Goal: Navigation & Orientation: Find specific page/section

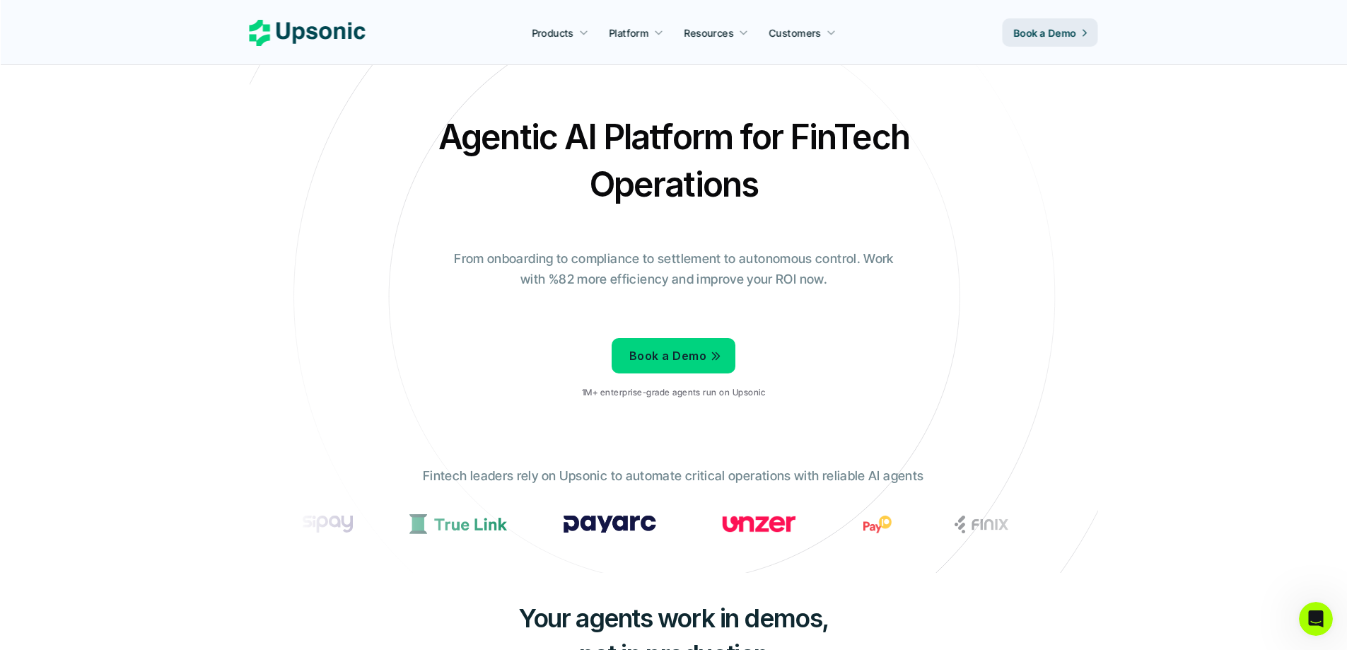
click at [1024, 34] on p "Book a Demo" at bounding box center [1045, 32] width 63 height 15
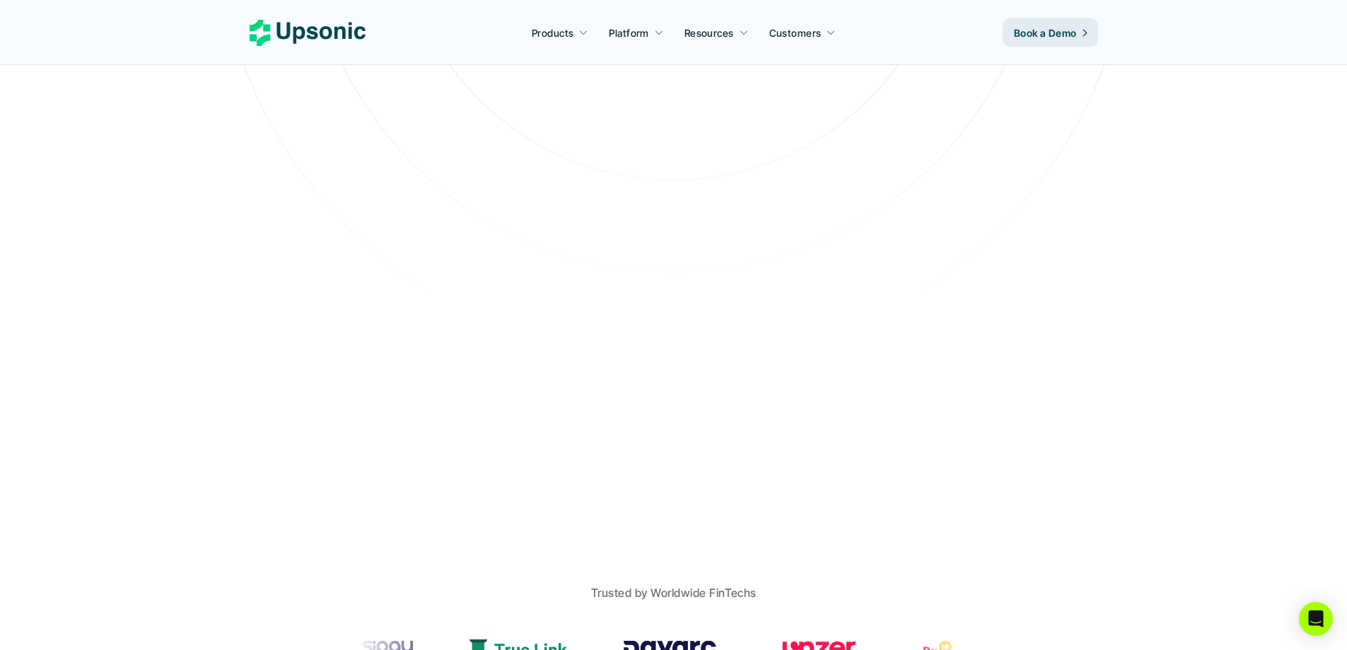
scroll to position [364, 0]
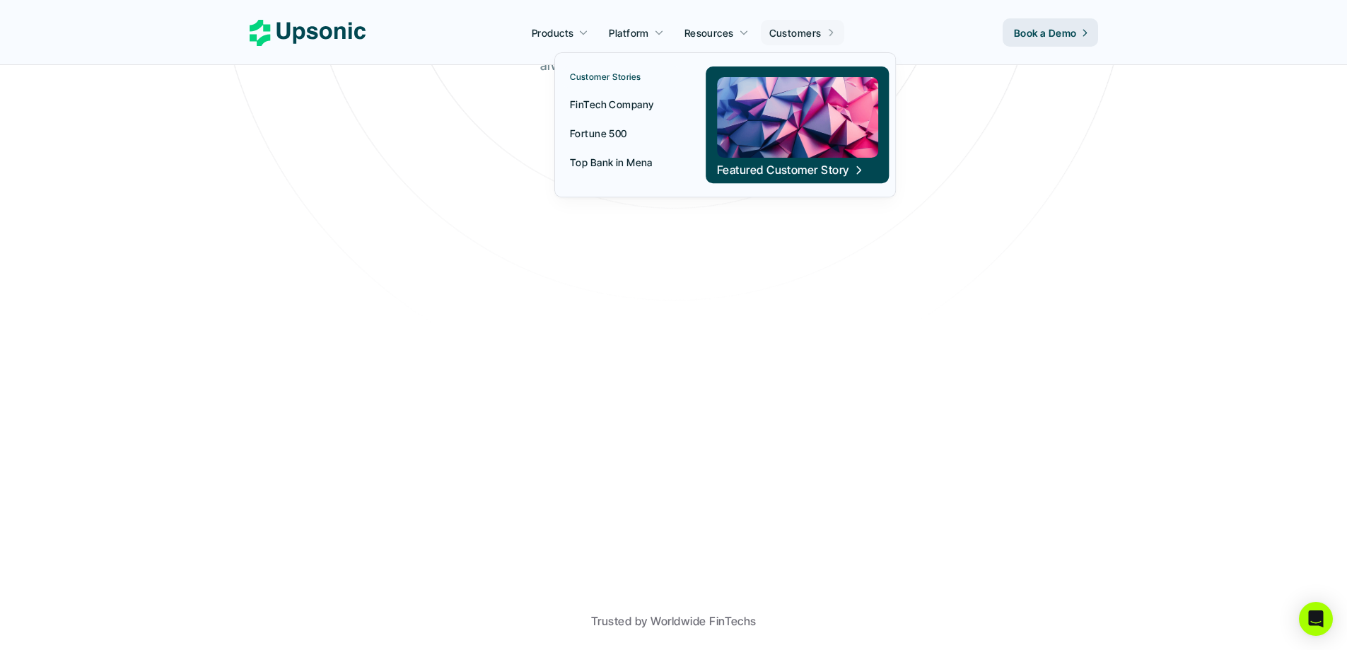
click at [813, 21] on link "Customers" at bounding box center [803, 32] width 84 height 25
click at [621, 105] on p "FinTech Company" at bounding box center [611, 104] width 83 height 15
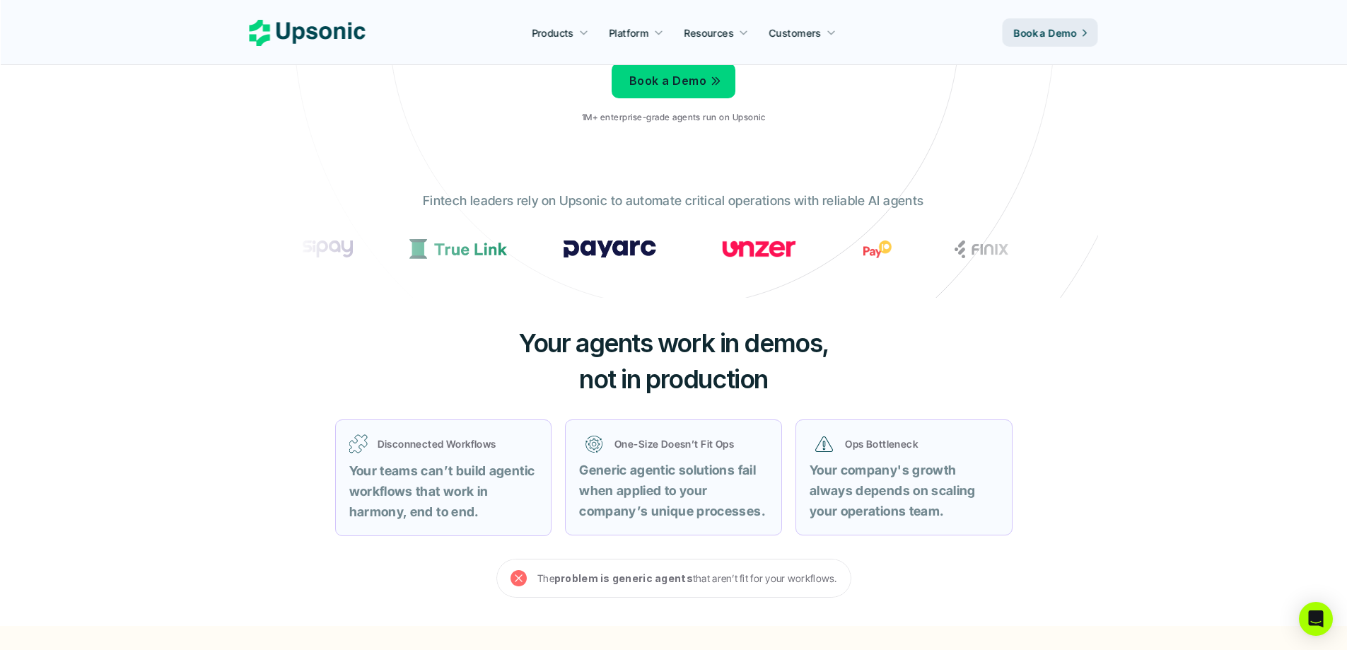
scroll to position [235, 0]
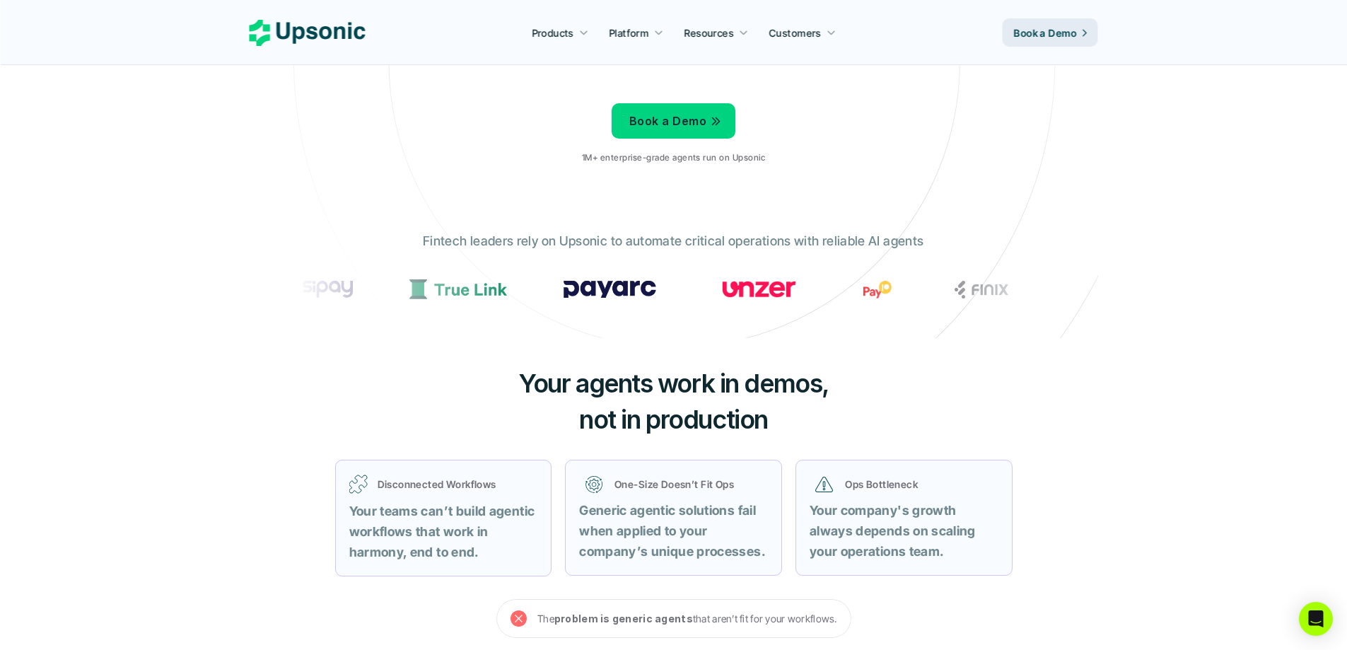
click at [617, 276] on section at bounding box center [674, 289] width 757 height 31
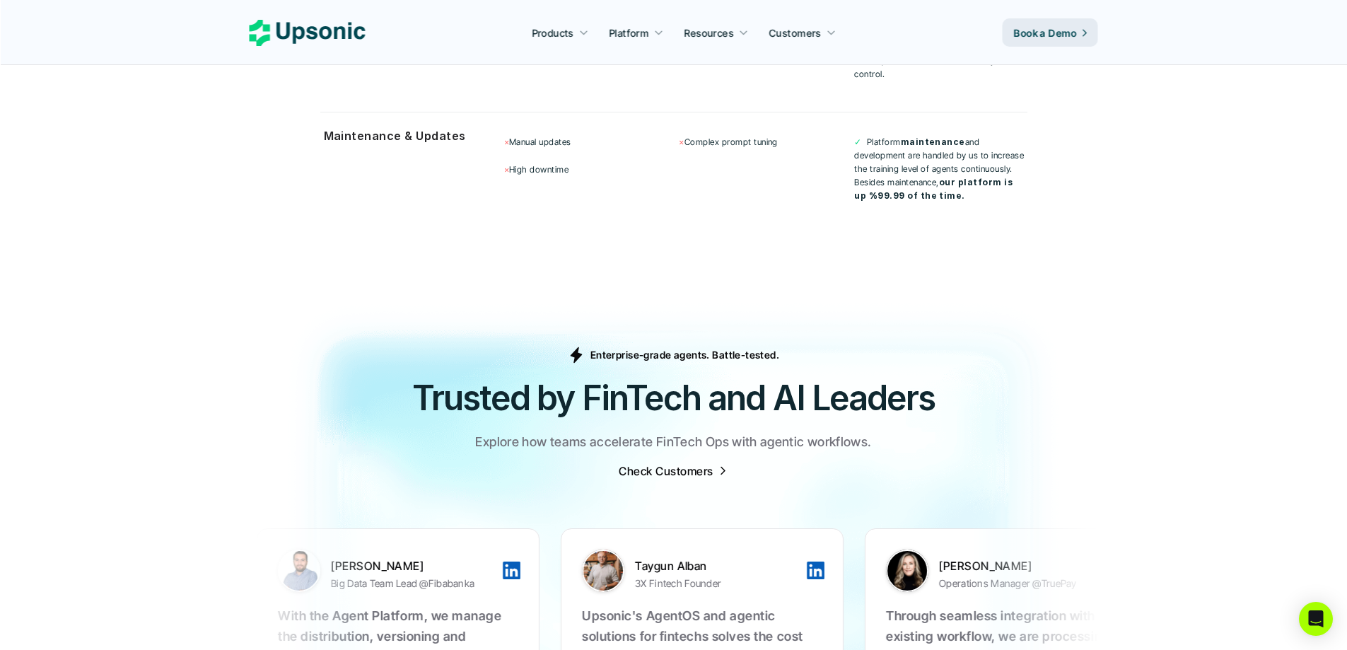
scroll to position [4151, 0]
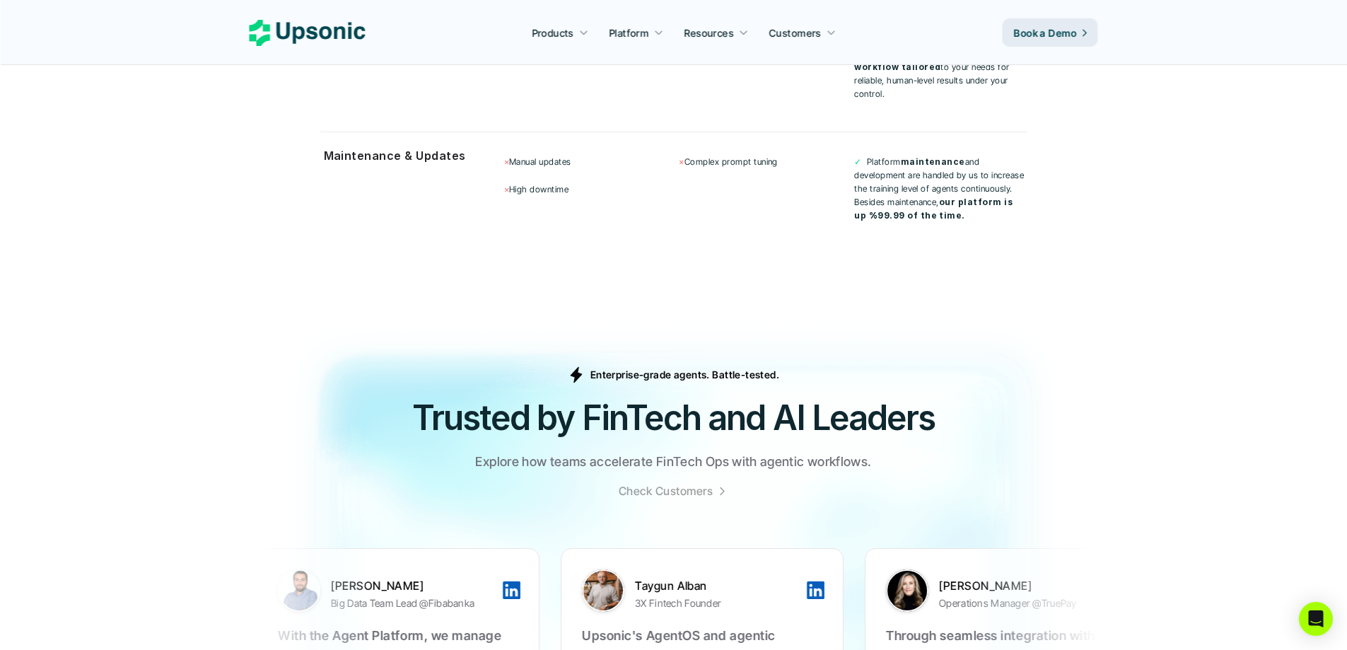
click at [700, 483] on p "Check Customers" at bounding box center [666, 491] width 94 height 16
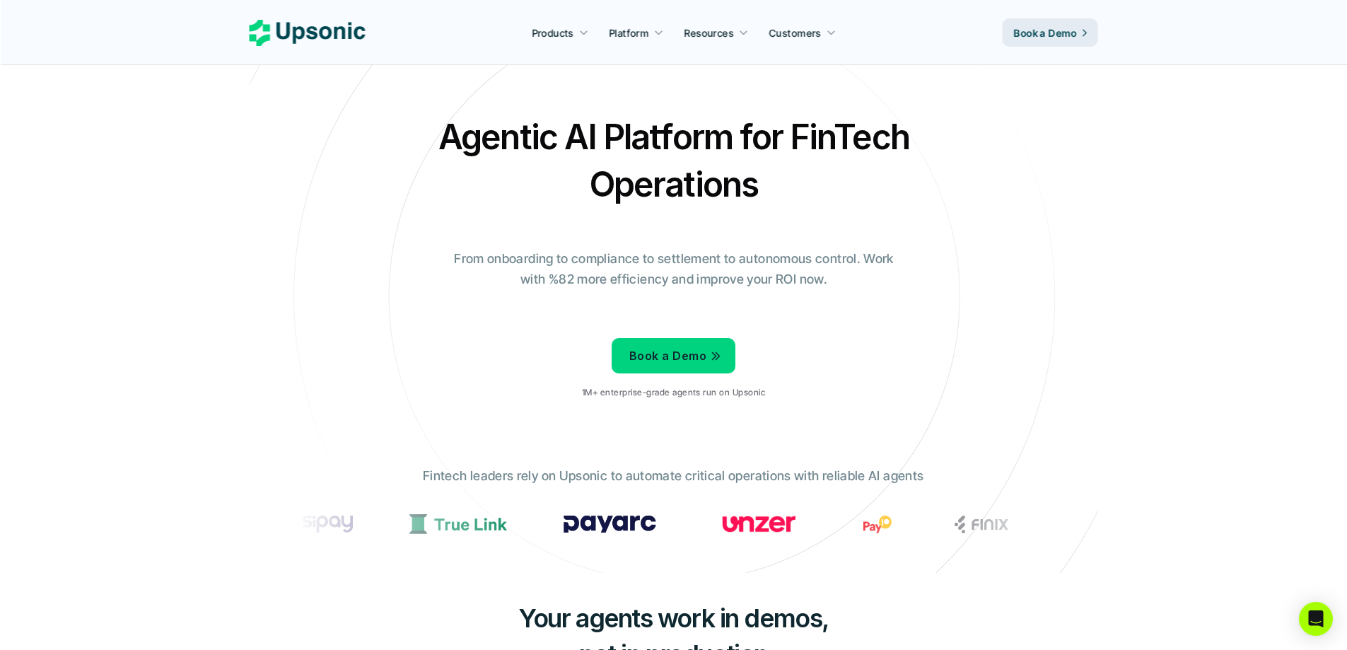
click at [341, 27] on use at bounding box center [308, 33] width 116 height 26
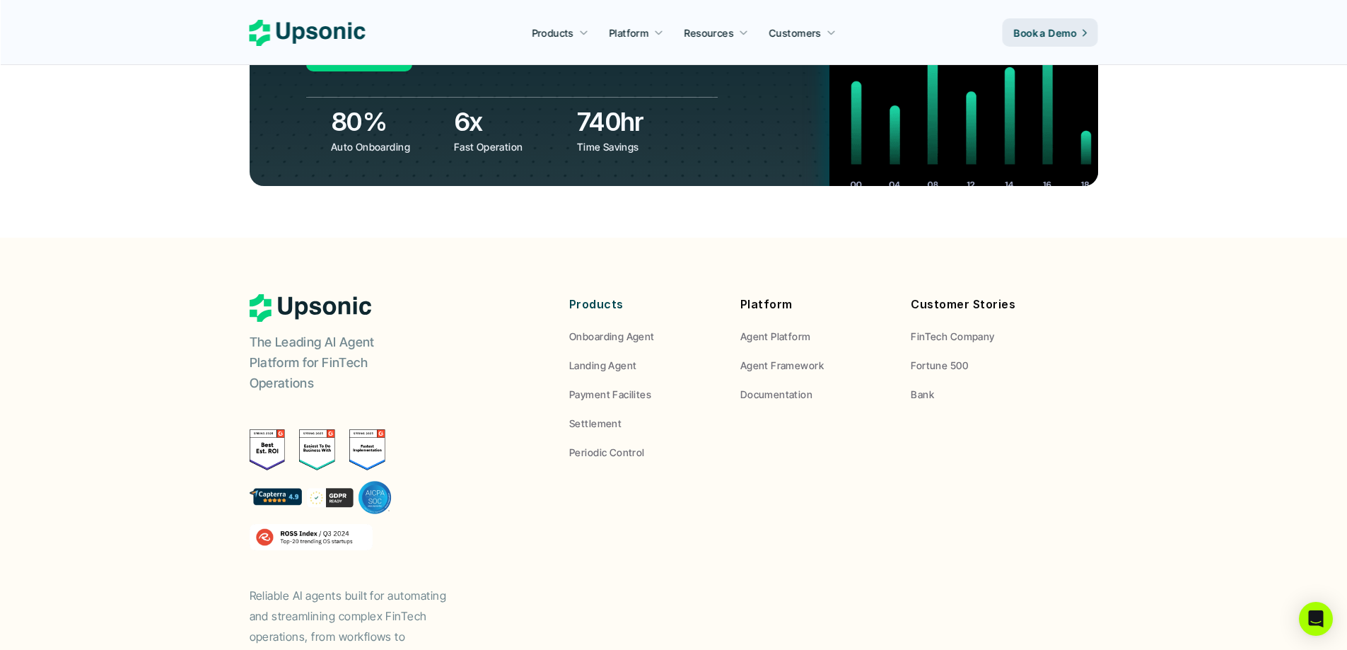
scroll to position [5214, 0]
